Goal: Communication & Community: Answer question/provide support

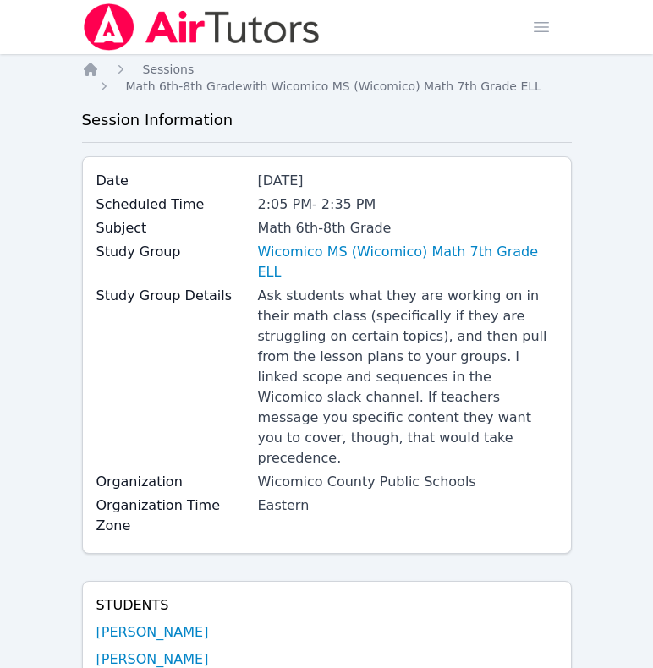
scroll to position [1582, 0]
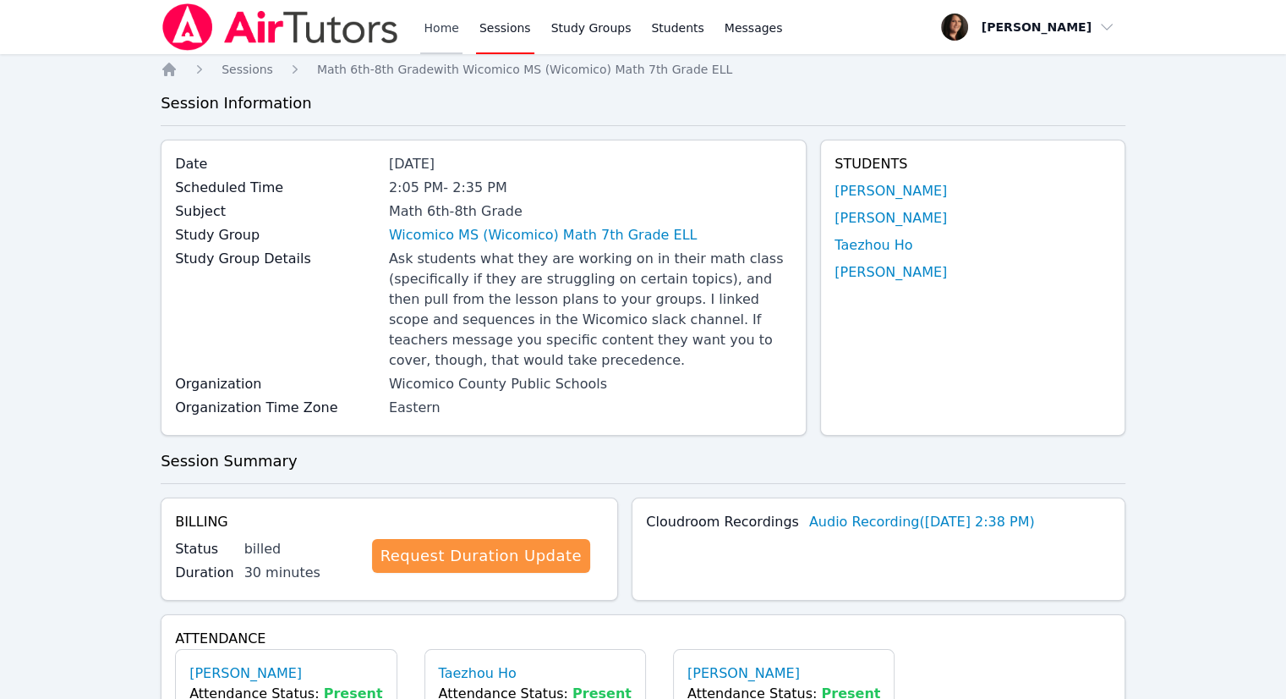
click at [452, 31] on link "Home" at bounding box center [440, 27] width 41 height 54
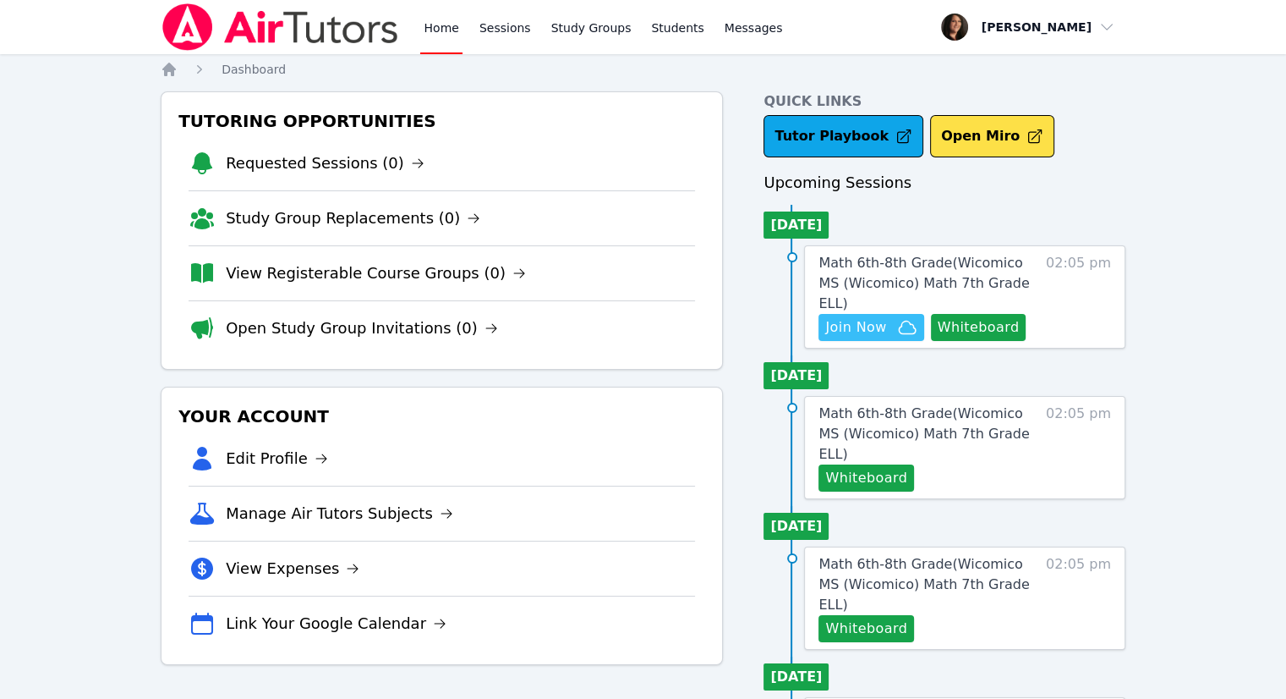
click at [851, 317] on span "Join Now" at bounding box center [855, 327] width 61 height 20
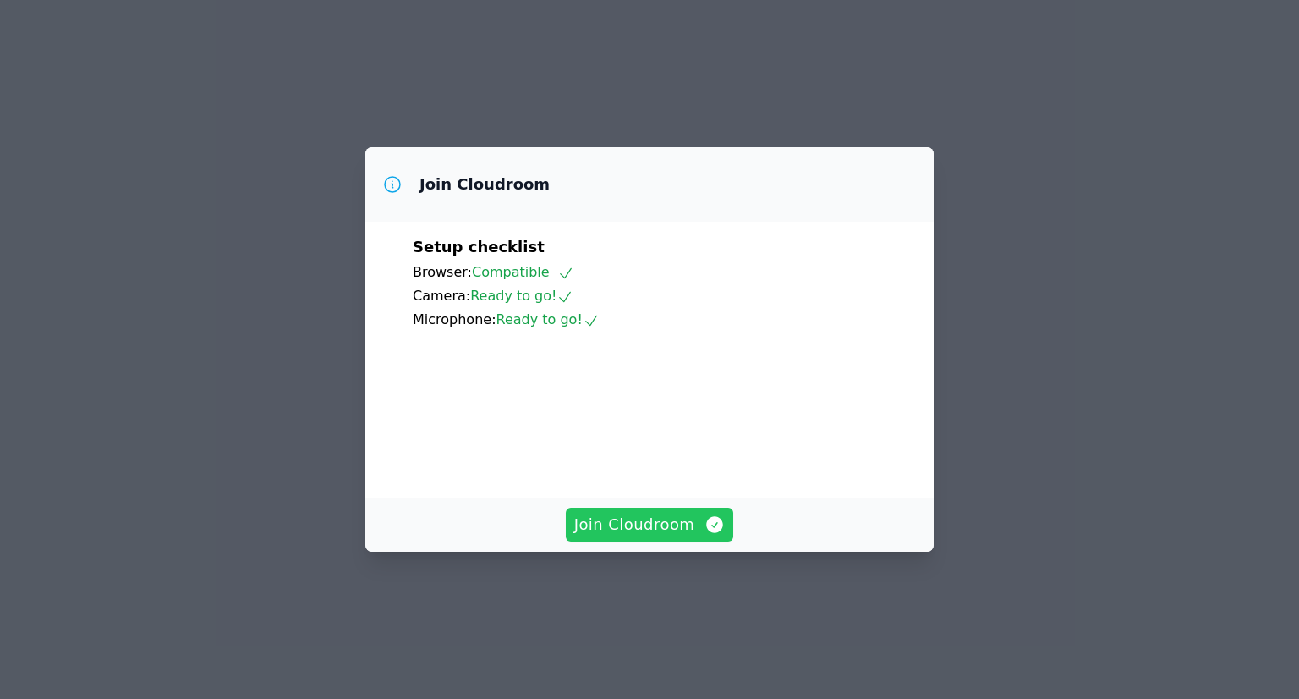
click at [677, 536] on span "Join Cloudroom" at bounding box center [649, 524] width 151 height 24
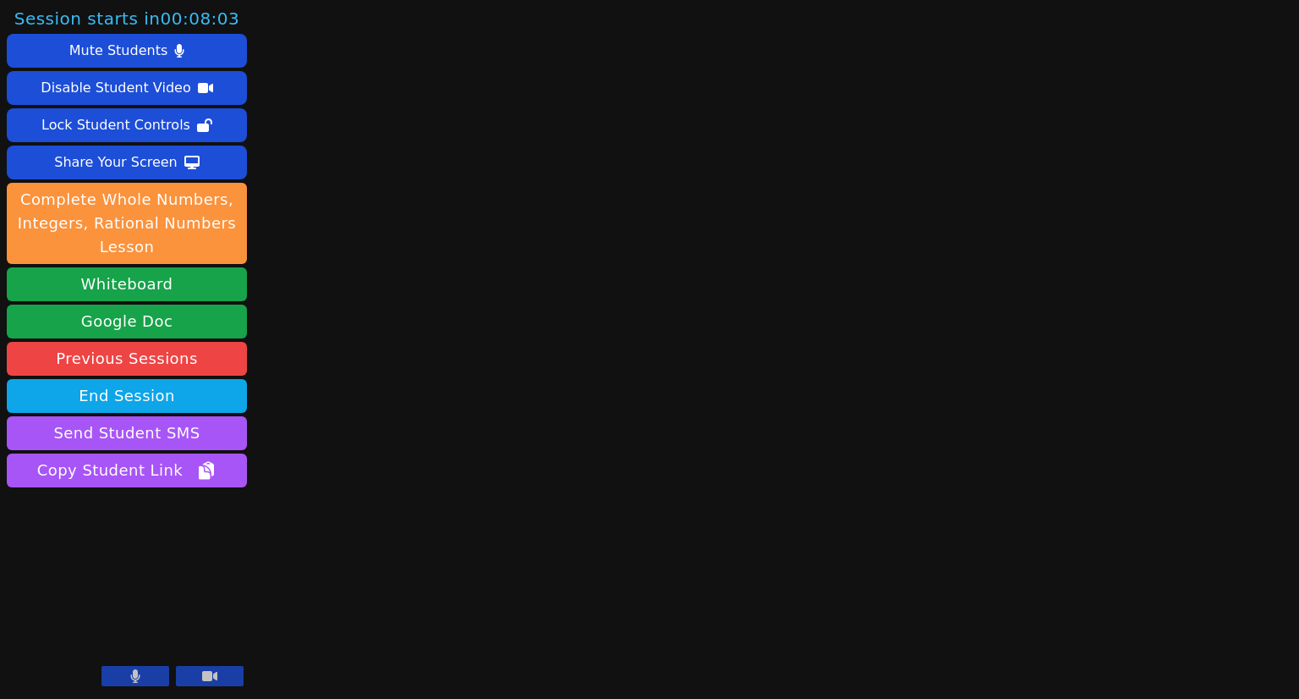
click at [139, 674] on icon at bounding box center [135, 676] width 10 height 14
click at [213, 676] on icon at bounding box center [209, 676] width 15 height 10
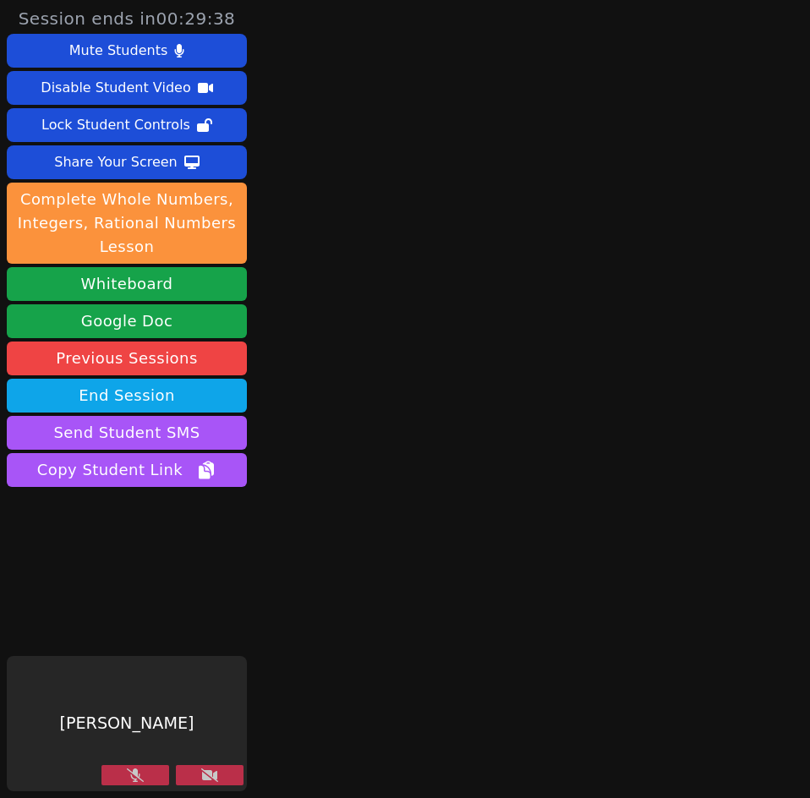
click at [143, 698] on icon at bounding box center [135, 776] width 17 height 14
click at [220, 698] on button at bounding box center [210, 775] width 68 height 20
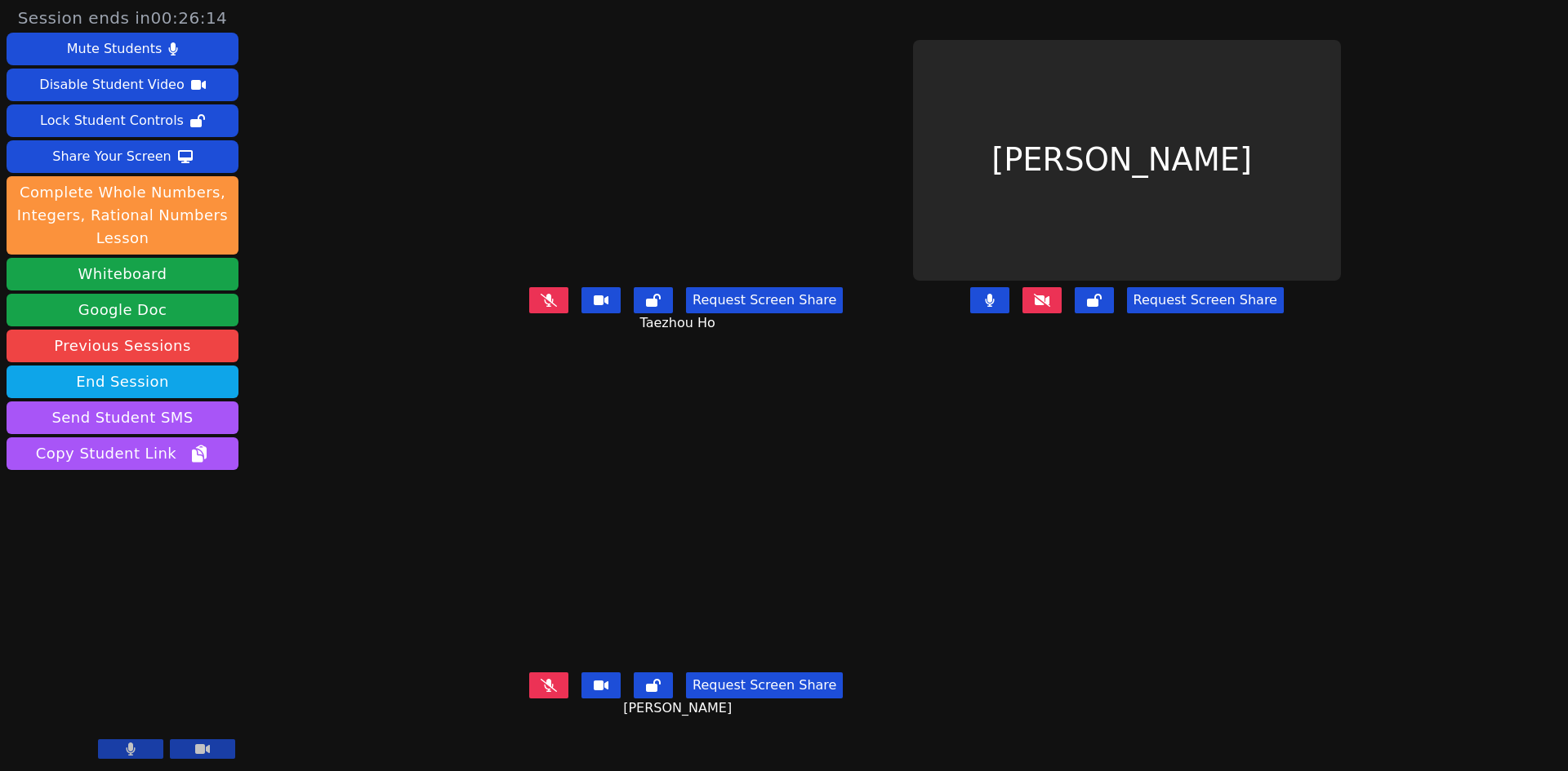
click at [1050, 307] on icon at bounding box center [1042, 300] width 16 height 14
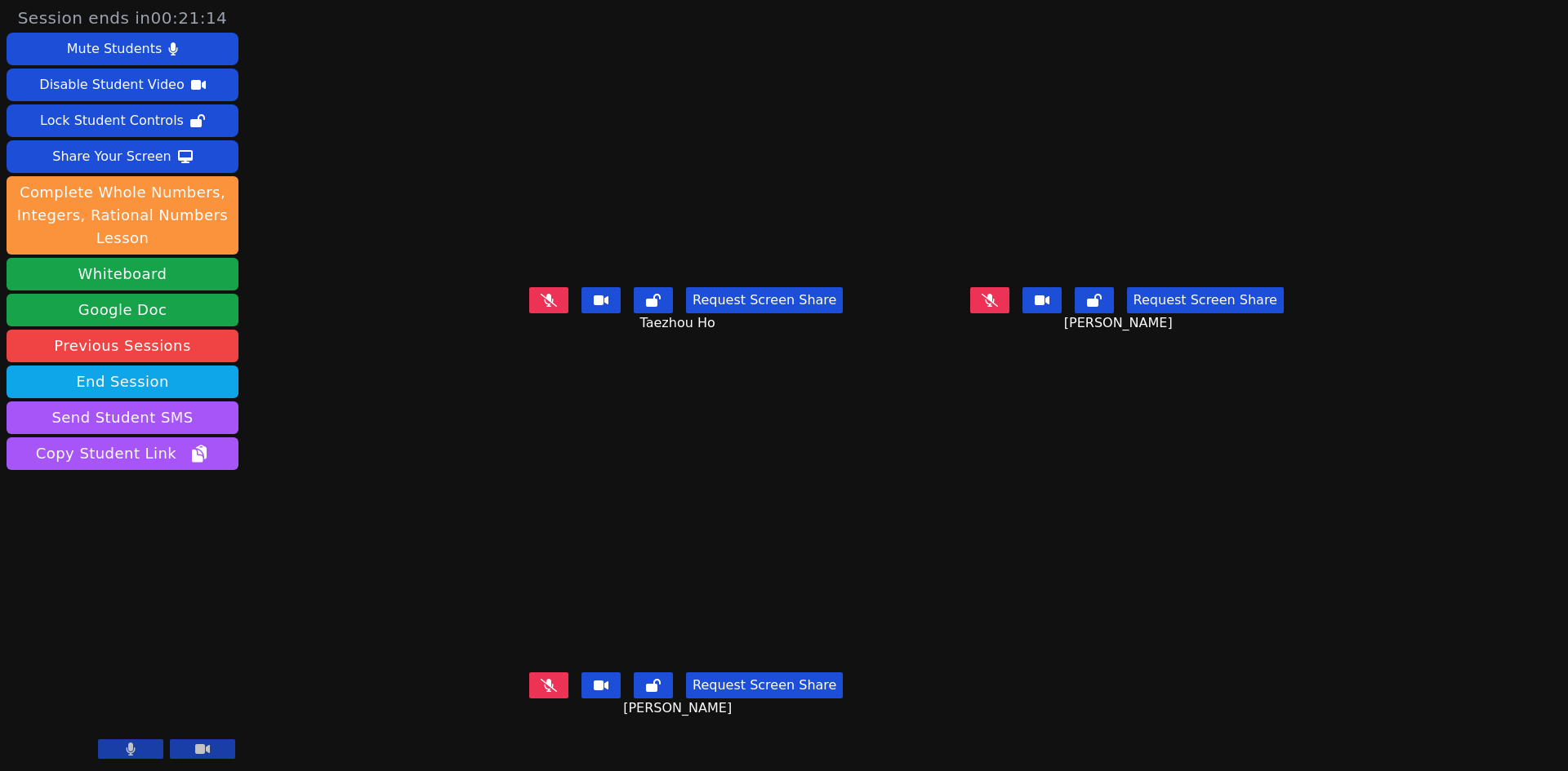
click at [1009, 314] on button at bounding box center [990, 300] width 40 height 26
click at [994, 307] on icon at bounding box center [989, 300] width 9 height 14
click at [1009, 314] on button at bounding box center [990, 300] width 40 height 26
click at [541, 307] on icon at bounding box center [548, 300] width 16 height 14
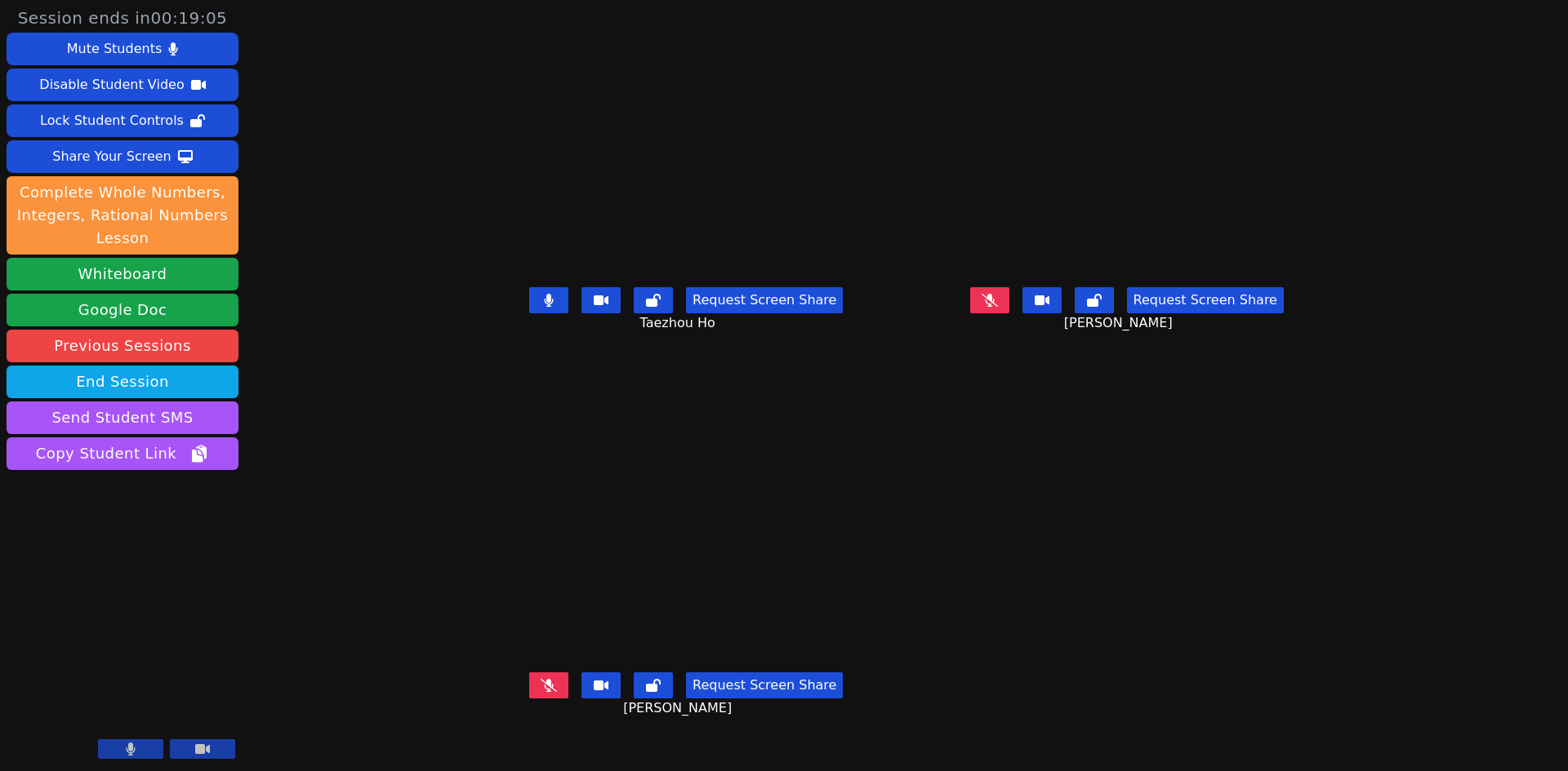
click at [529, 314] on button at bounding box center [548, 300] width 40 height 26
click at [541, 674] on icon at bounding box center [548, 686] width 16 height 14
drag, startPoint x: 460, startPoint y: 719, endPoint x: 515, endPoint y: 716, distance: 55.1
click at [529, 674] on button at bounding box center [548, 685] width 40 height 26
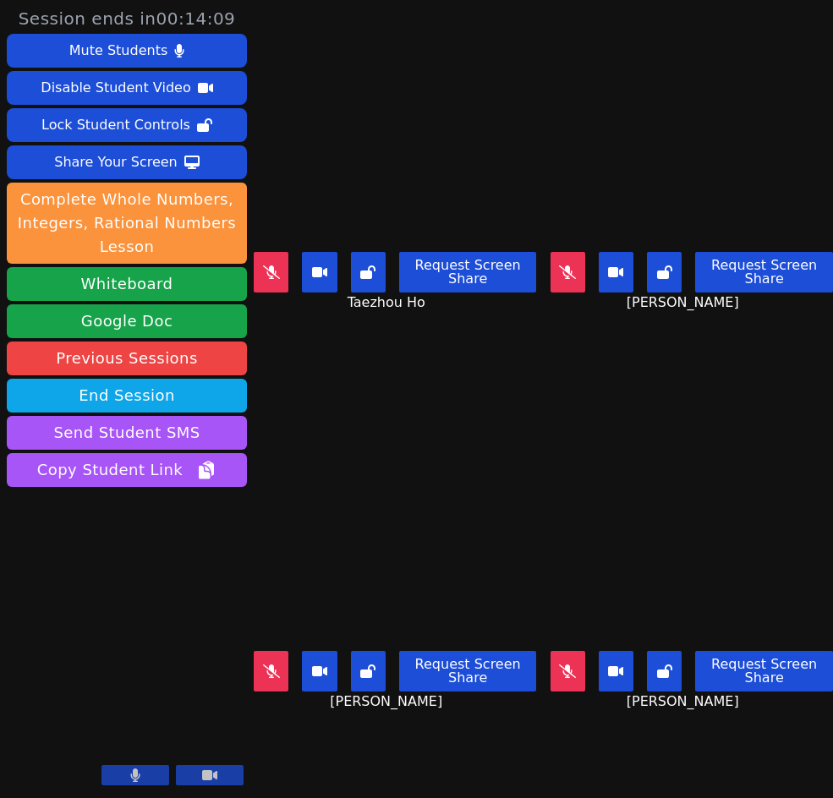
click at [573, 271] on button at bounding box center [568, 272] width 35 height 41
